Goal: Transaction & Acquisition: Purchase product/service

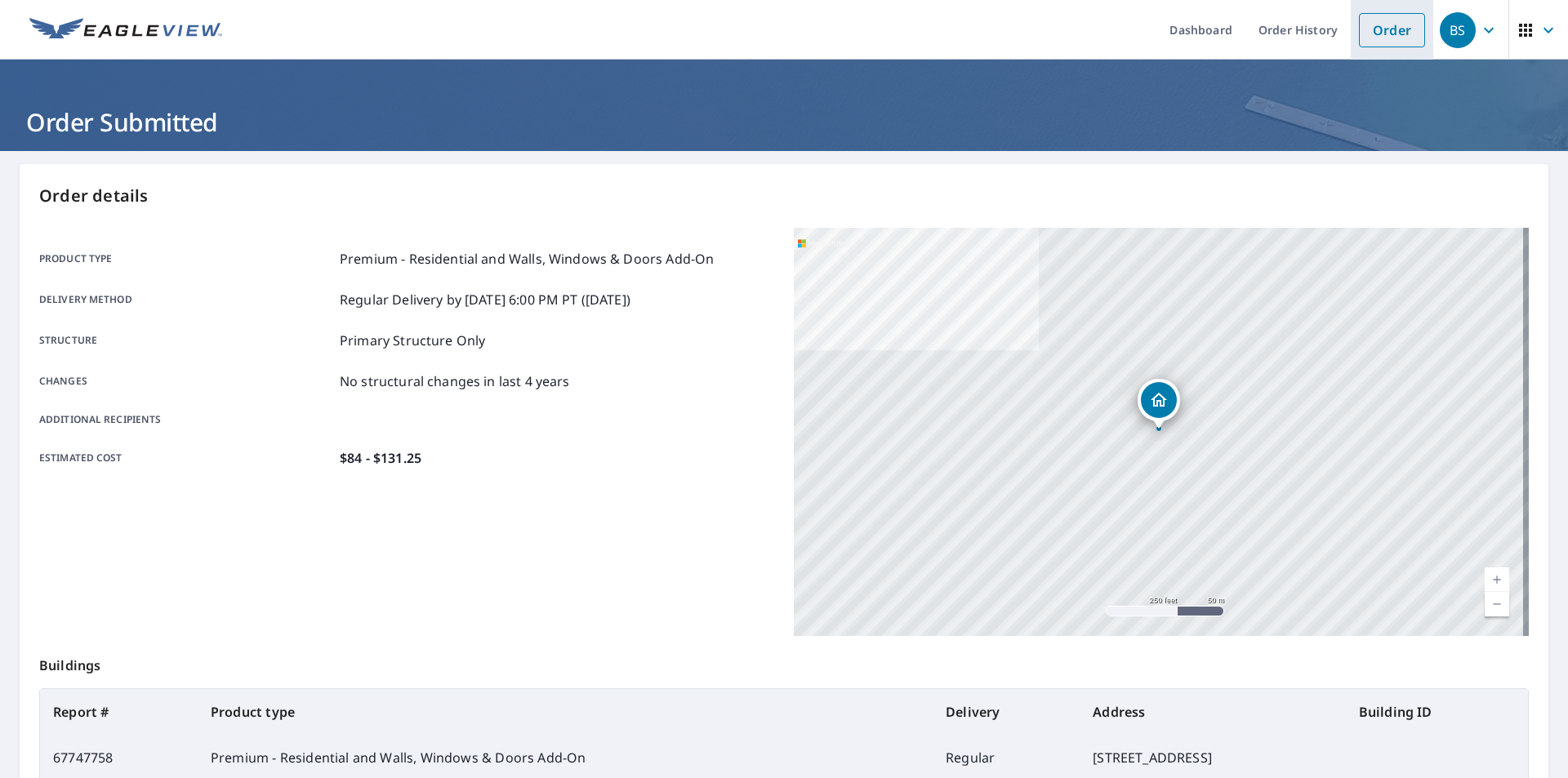
click at [1400, 31] on link "Order" at bounding box center [1392, 30] width 66 height 35
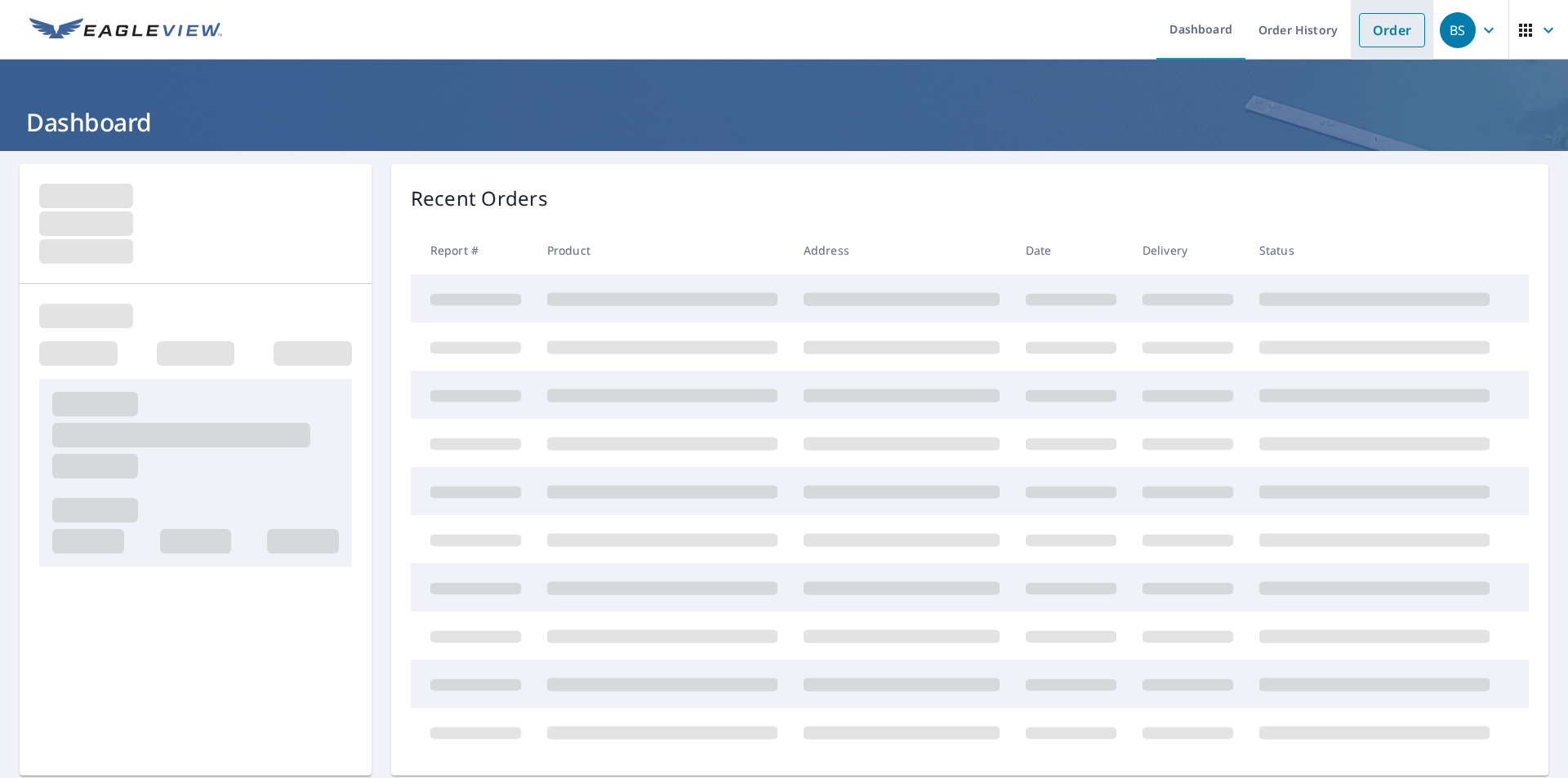
click at [1400, 26] on link "Order" at bounding box center [1392, 30] width 66 height 35
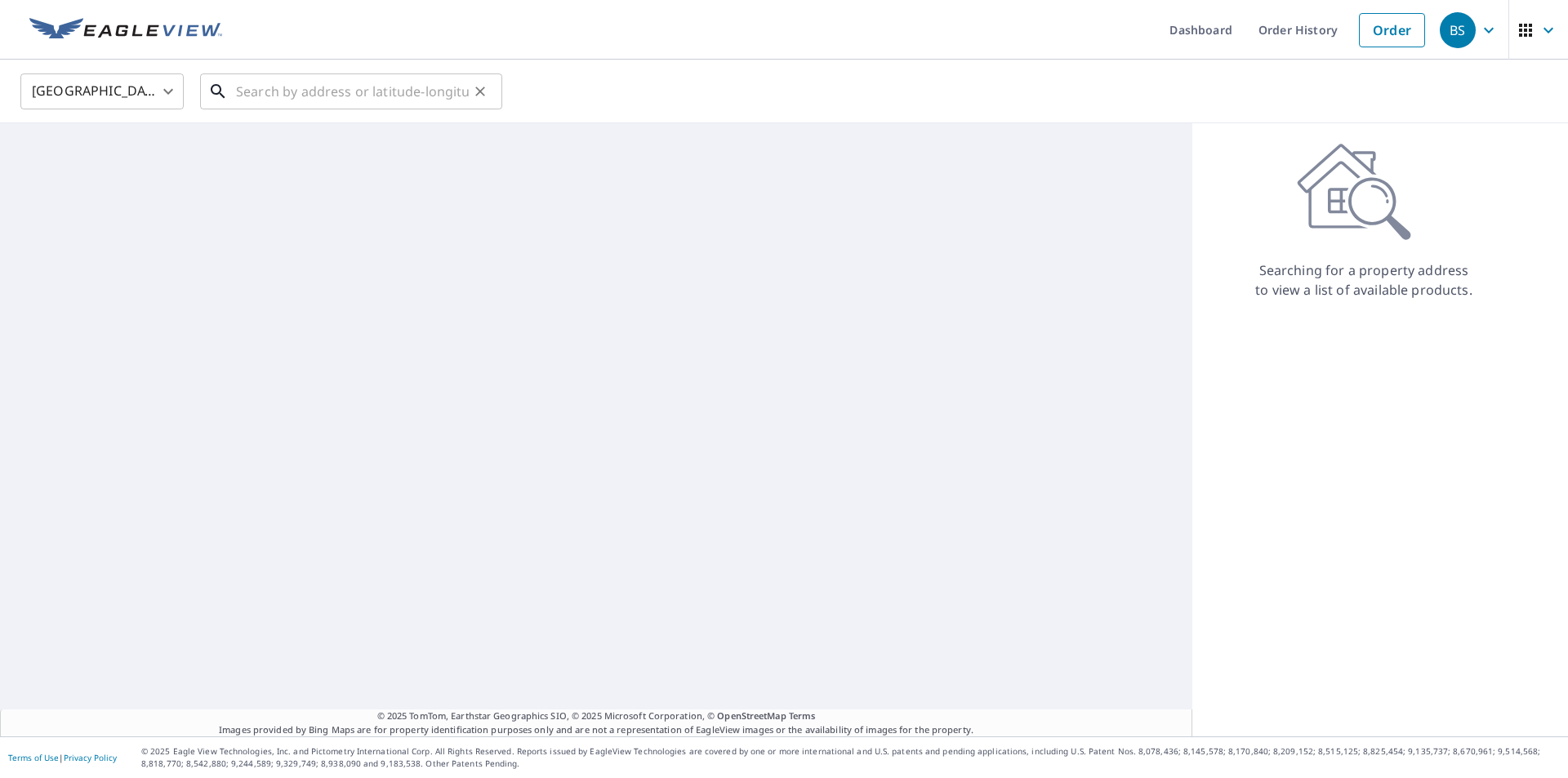
click at [413, 85] on input "text" at bounding box center [352, 91] width 233 height 46
paste input "[STREET_ADDRESS]"
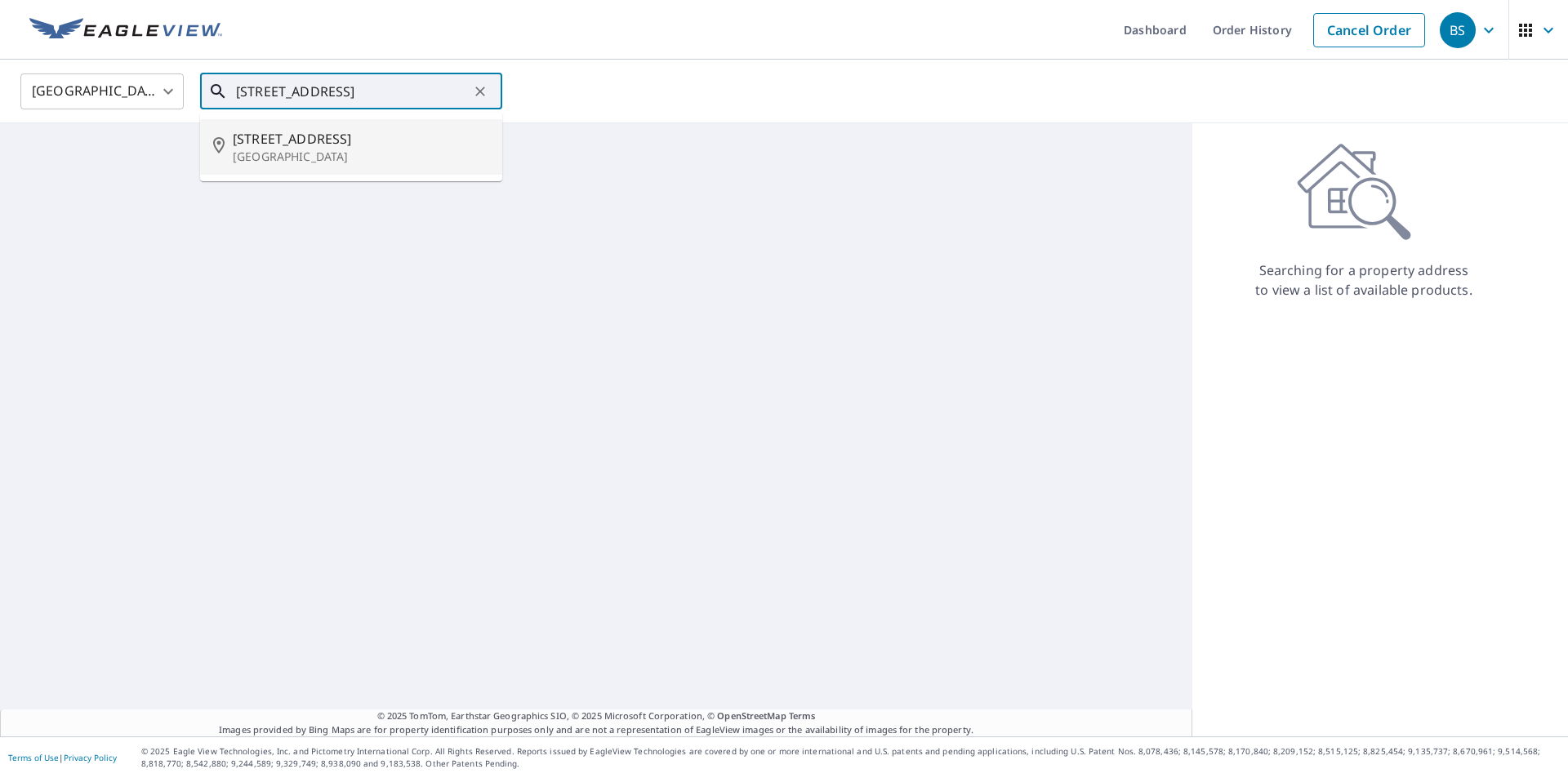
click at [301, 156] on p "[GEOGRAPHIC_DATA]" at bounding box center [361, 157] width 257 height 16
type input "[STREET_ADDRESS]"
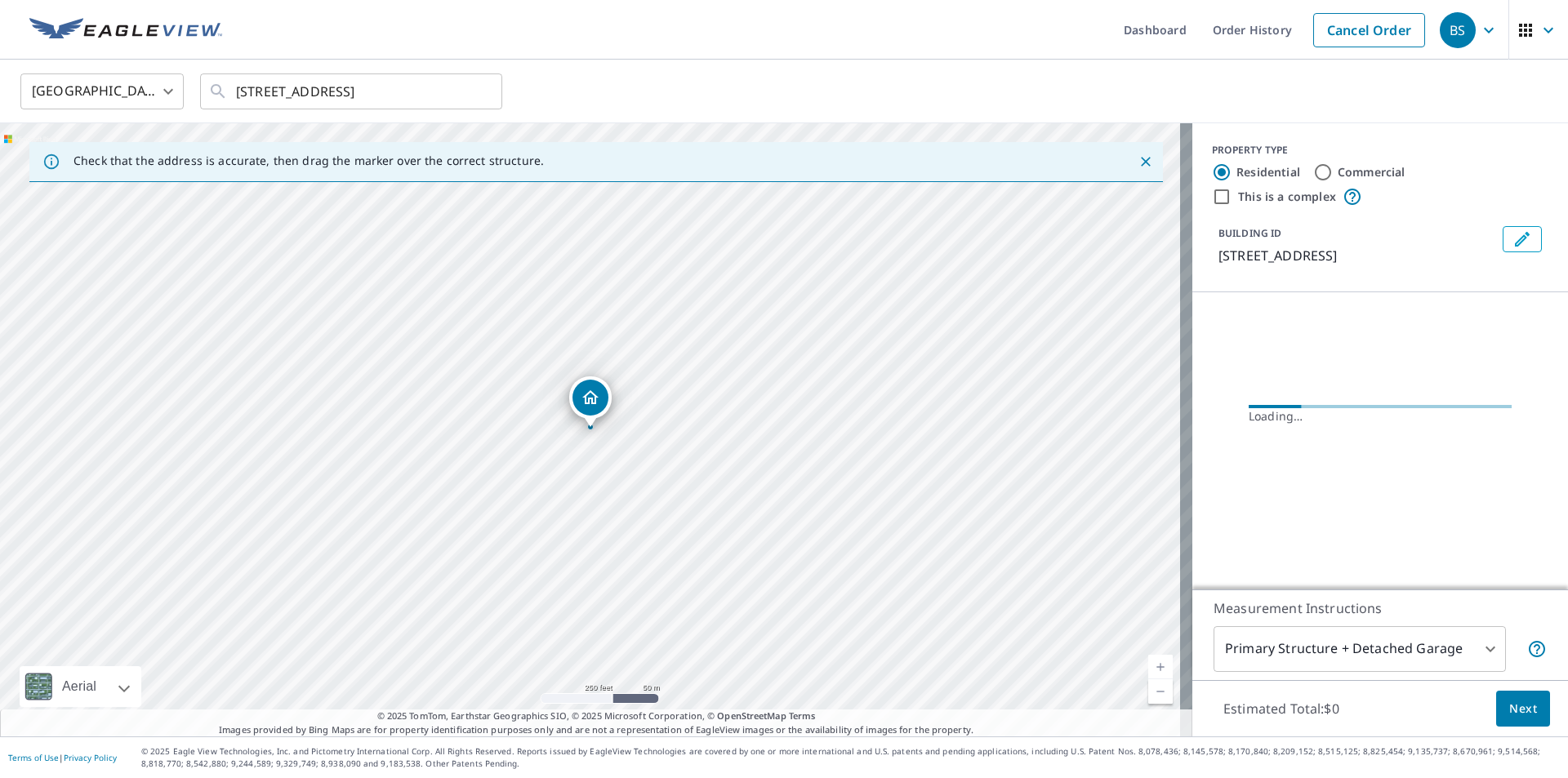
click at [1148, 662] on link "Current Level 17, Zoom In" at bounding box center [1160, 667] width 25 height 25
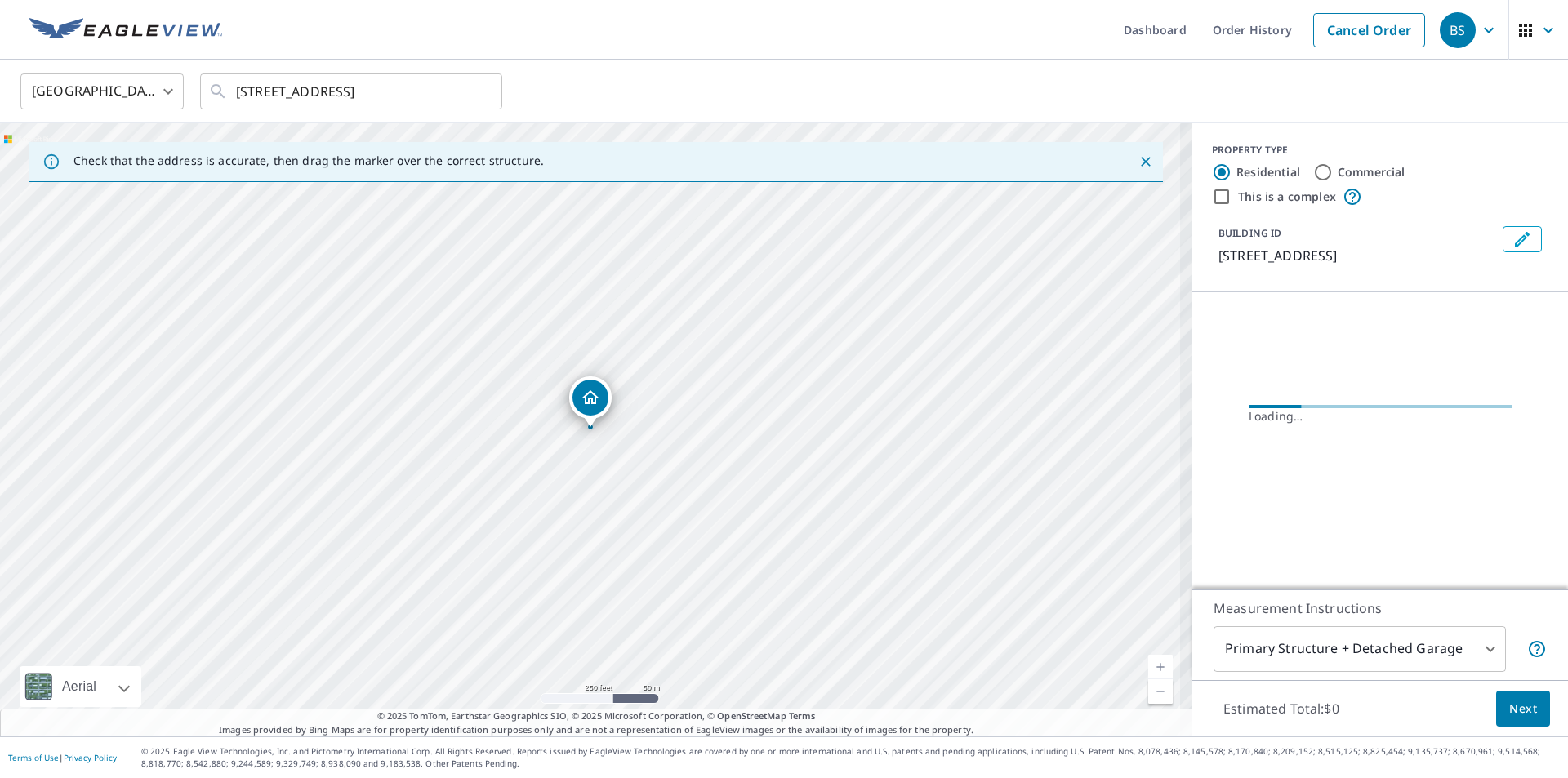
click at [1148, 662] on link "Current Level 17.589779517018933, Zoom In" at bounding box center [1160, 667] width 25 height 25
click at [1148, 662] on link "Current Level 18, Zoom In" at bounding box center [1160, 667] width 25 height 25
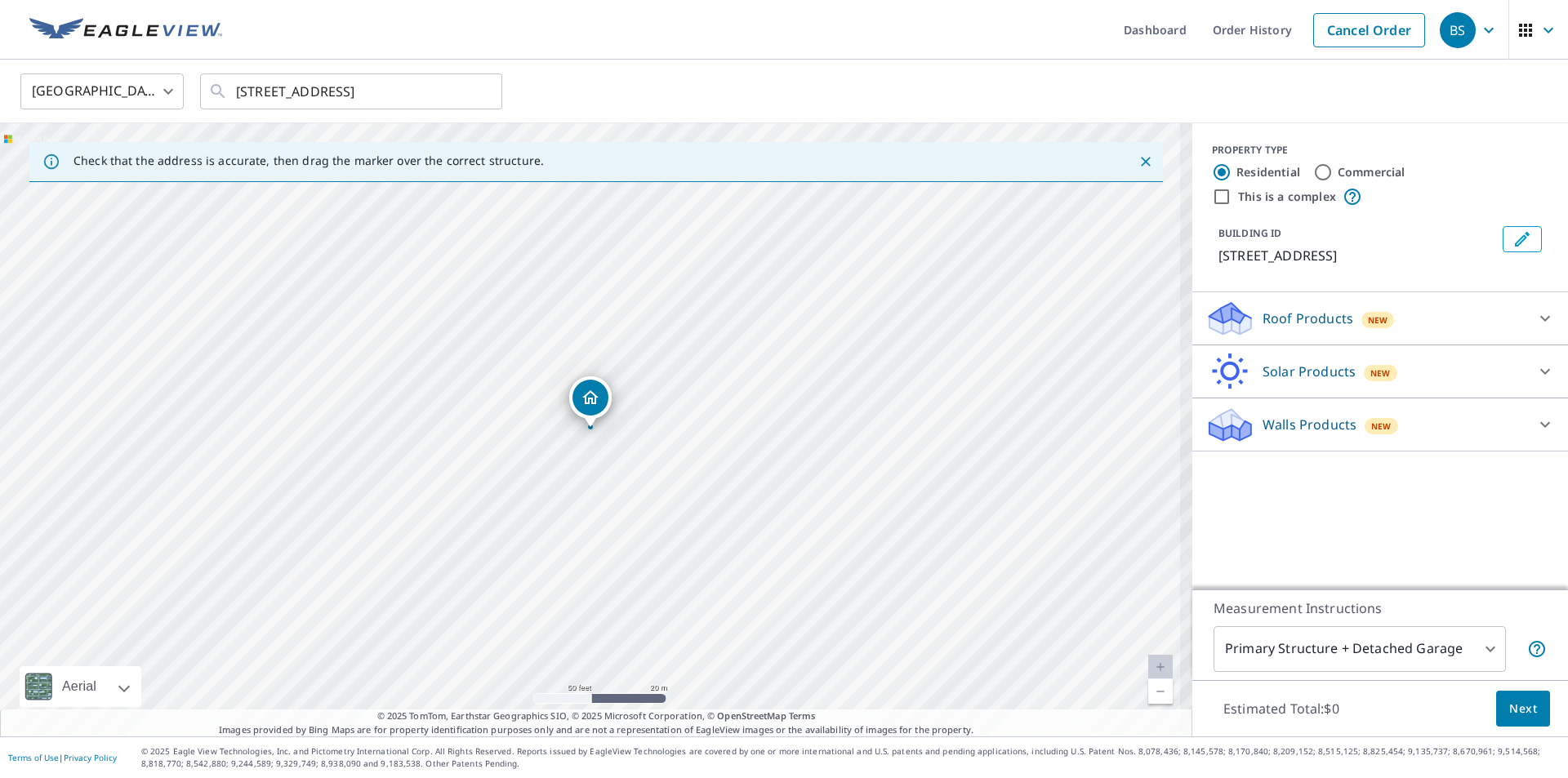
click at [1148, 662] on link "Current Level 20, Zoom In Disabled" at bounding box center [1160, 667] width 25 height 25
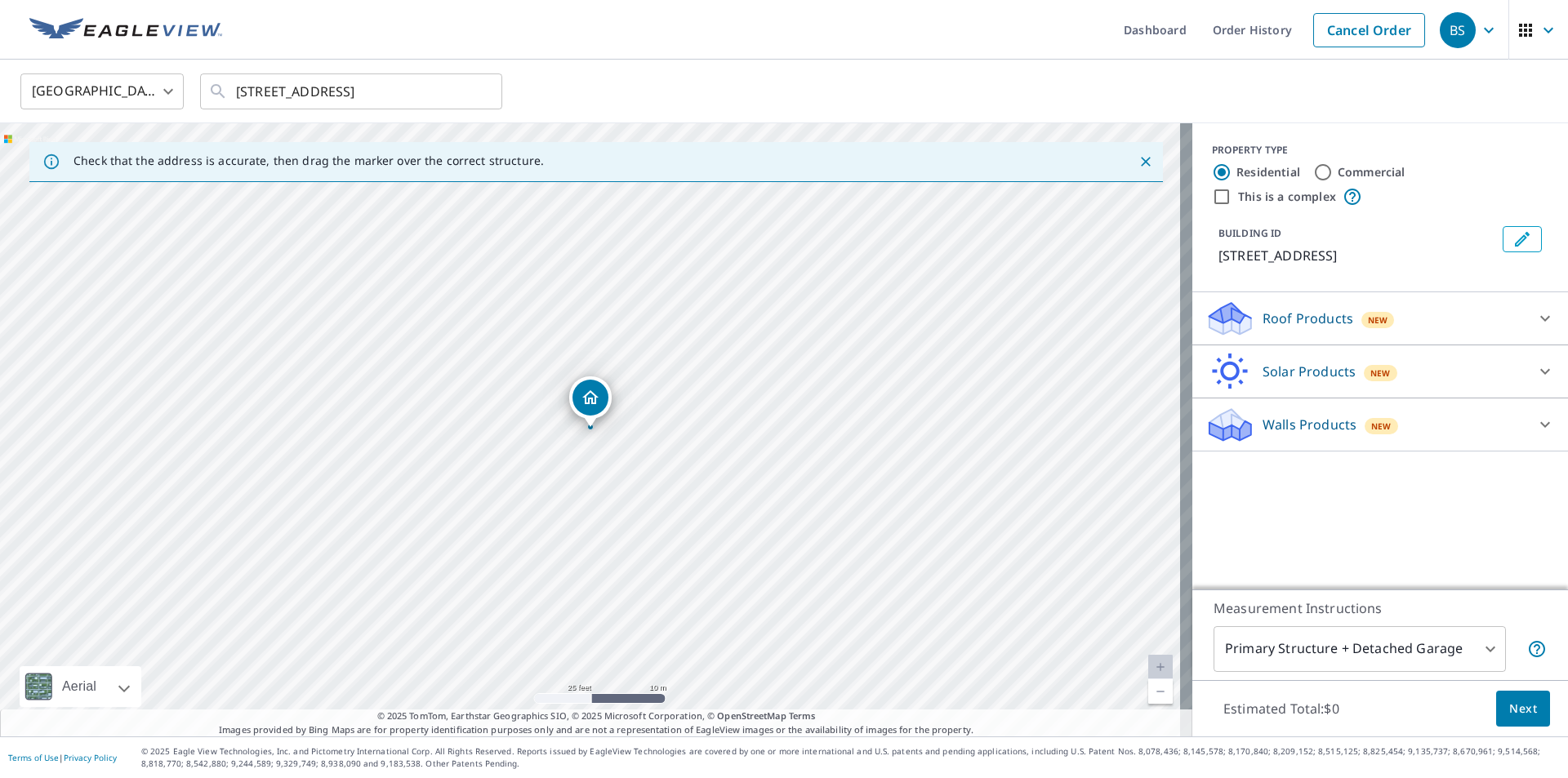
click at [1354, 646] on body "BS BS Dashboard Order History Cancel Order BS [GEOGRAPHIC_DATA] [GEOGRAPHIC_DAT…" at bounding box center [784, 389] width 1568 height 778
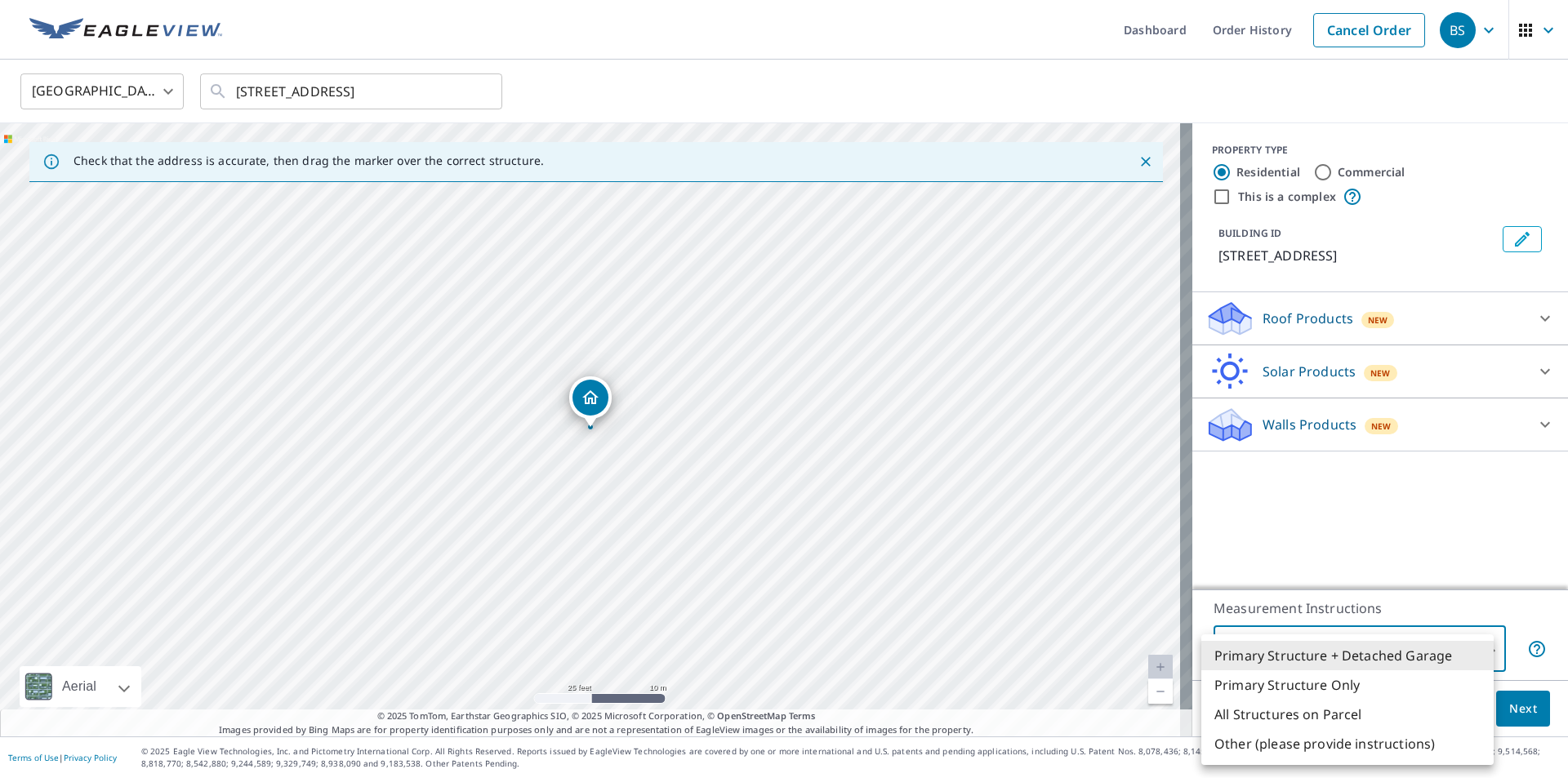
click at [1308, 678] on li "Primary Structure Only" at bounding box center [1347, 685] width 292 height 30
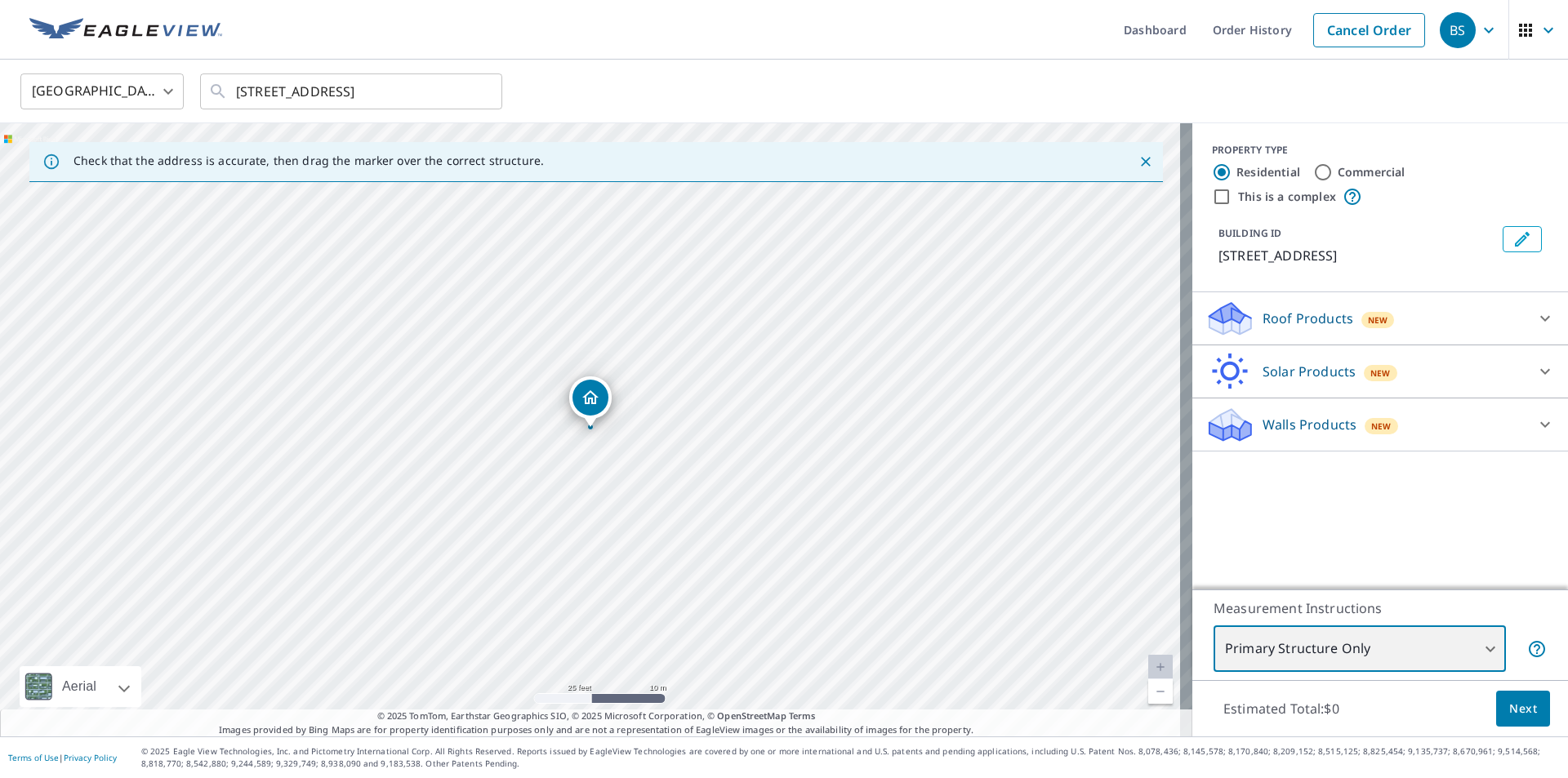
type input "2"
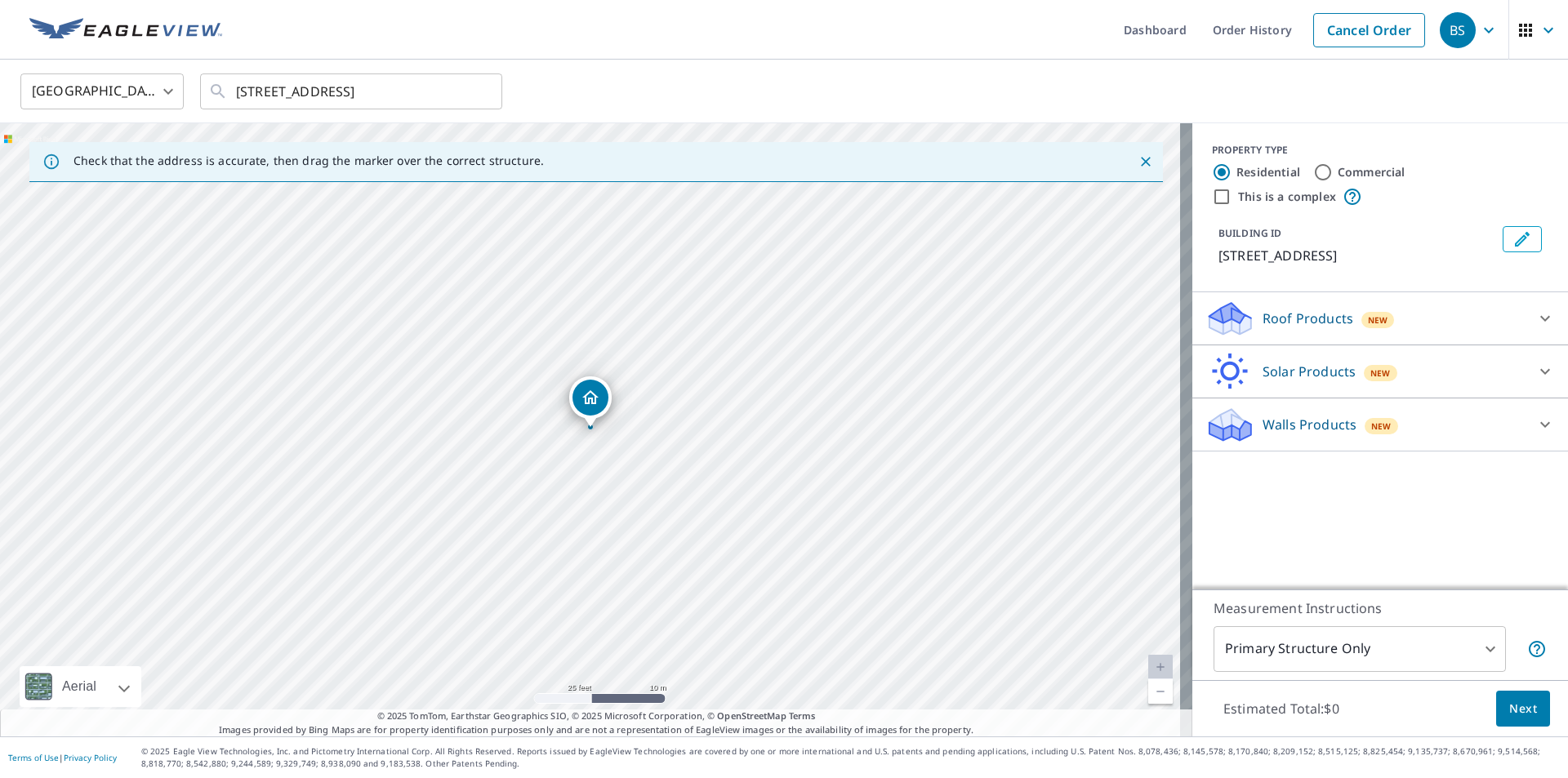
click at [1263, 327] on p "Roof Products" at bounding box center [1307, 318] width 90 height 20
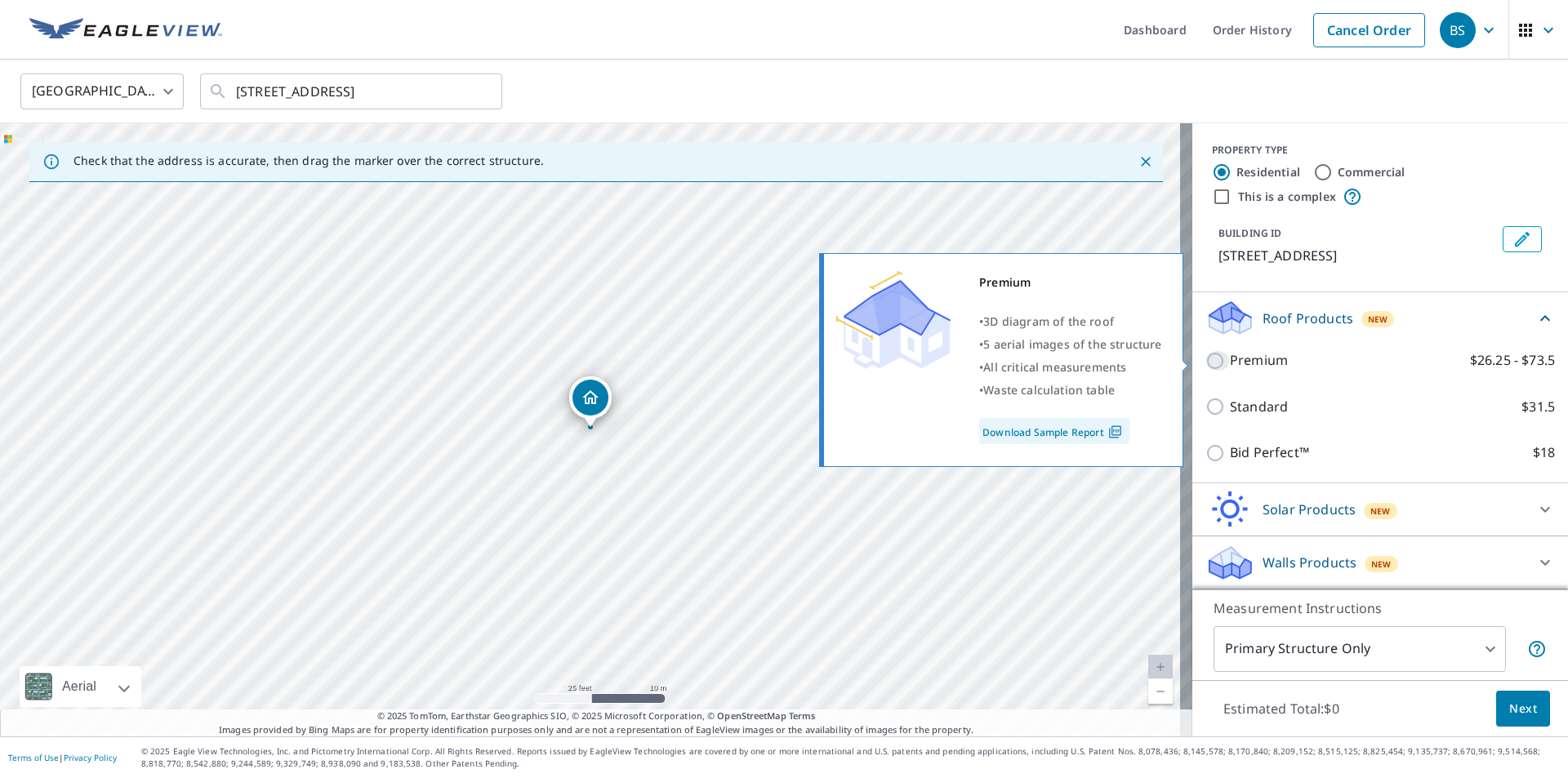
click at [1213, 362] on input "Premium $26.25 - $73.5" at bounding box center [1217, 361] width 25 height 20
checkbox input "true"
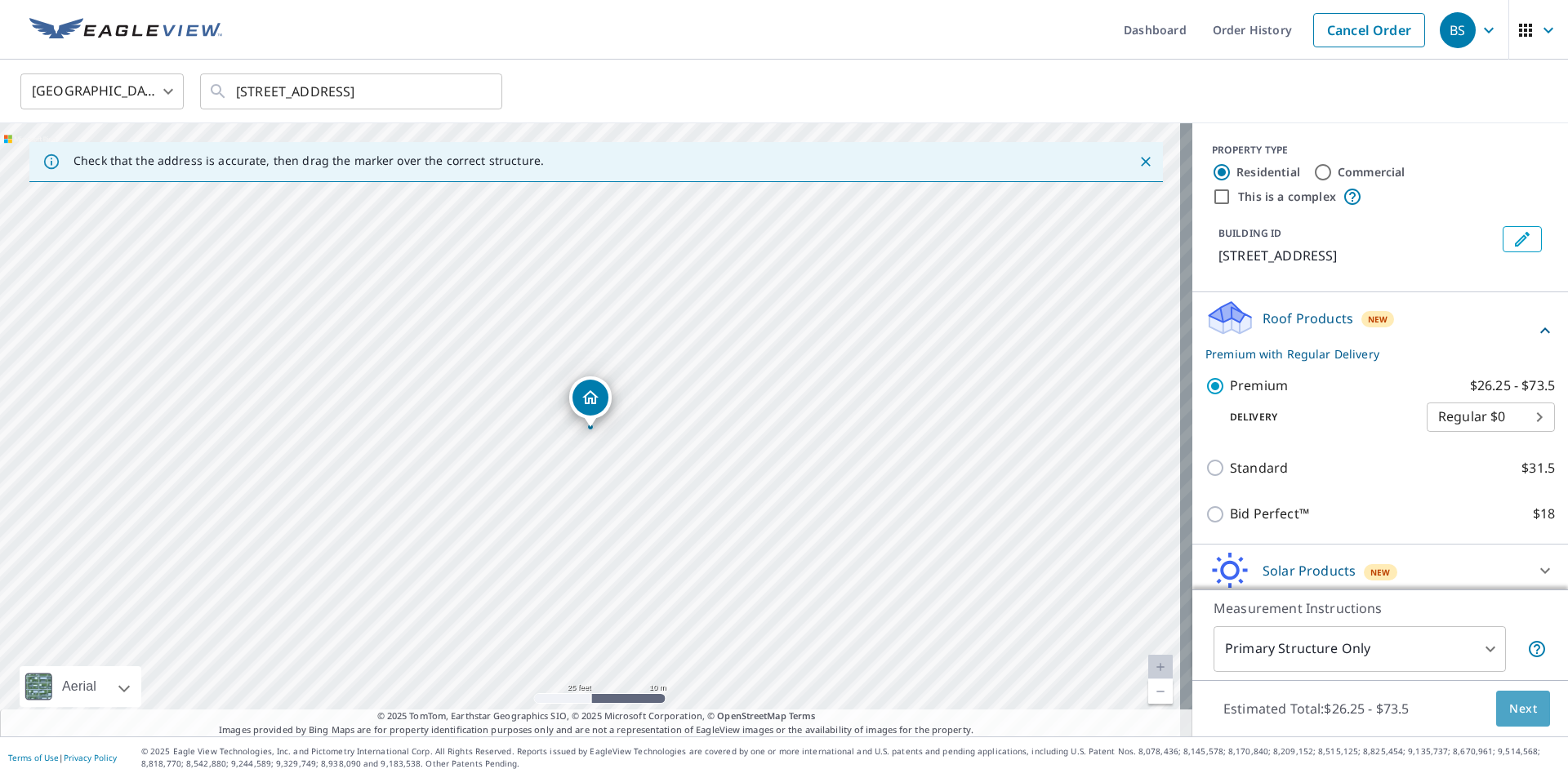
click at [1520, 714] on span "Next" at bounding box center [1523, 709] width 28 height 21
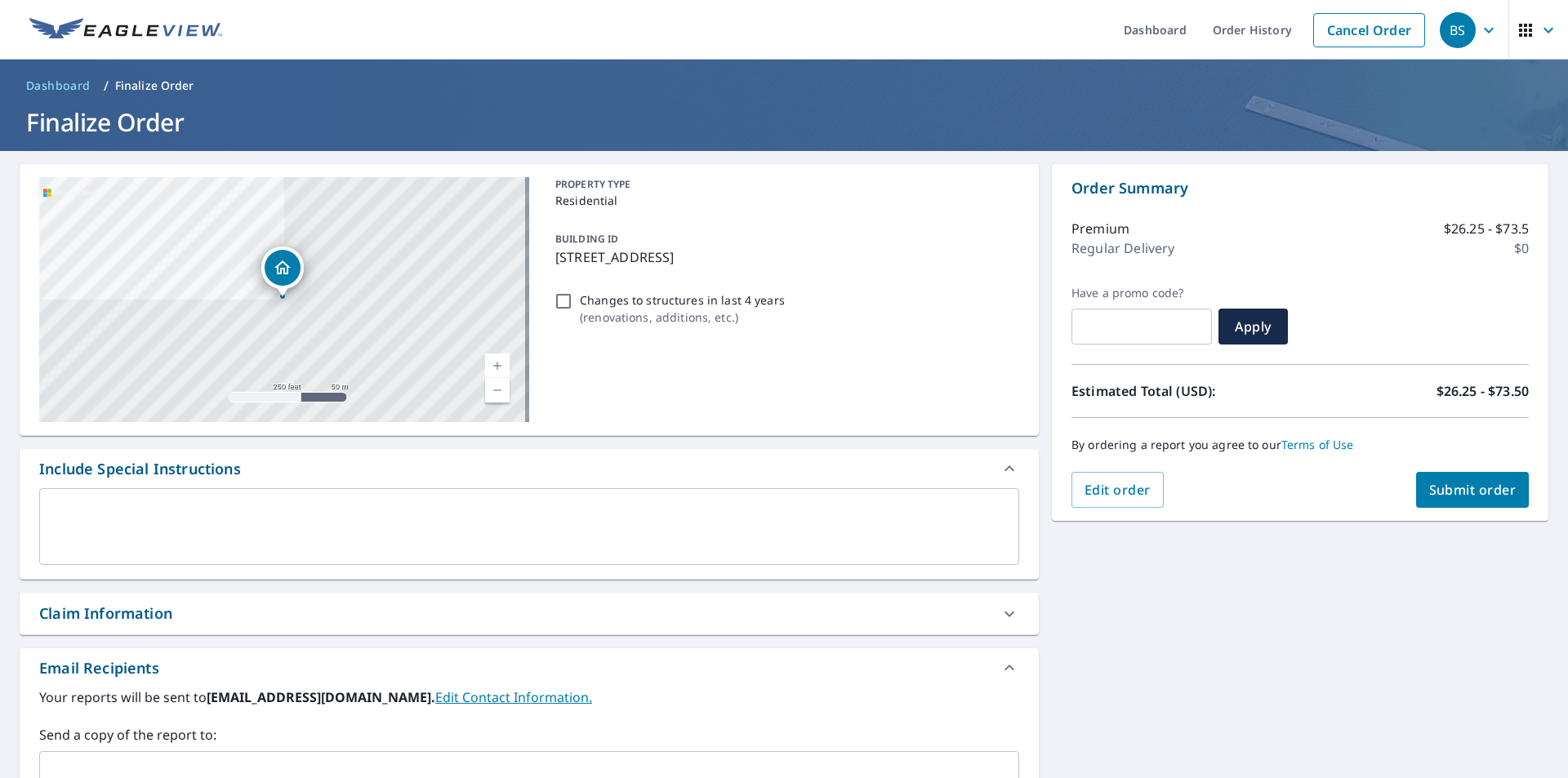
click at [1464, 491] on span "Submit order" at bounding box center [1473, 490] width 87 height 18
